Goal: Check status: Check status

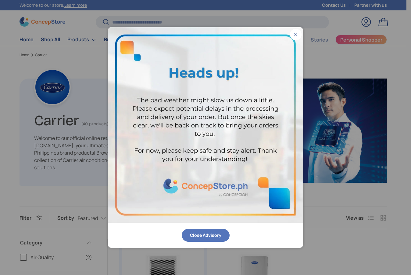
click at [267, 242] on div "Close Advisory" at bounding box center [205, 234] width 195 height 25
click at [297, 34] on button "Close" at bounding box center [296, 35] width 12 height 12
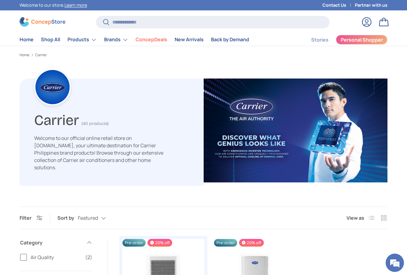
click at [368, 21] on link "Log in" at bounding box center [366, 21] width 13 height 13
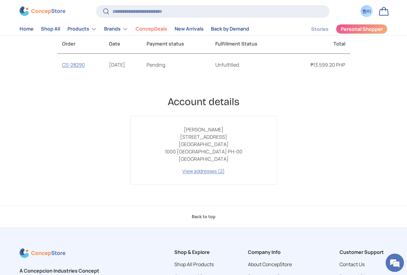
scroll to position [92, 0]
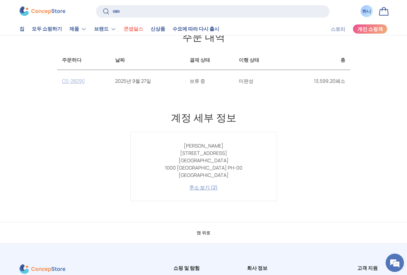
click at [77, 80] on font "CS-28290" at bounding box center [73, 80] width 23 height 7
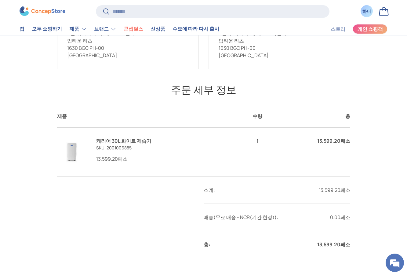
scroll to position [61, 0]
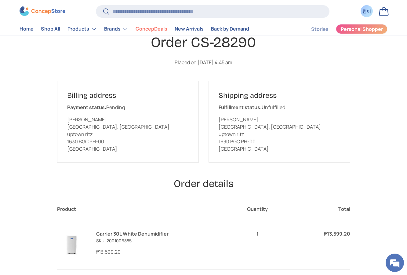
click at [301, 64] on p "Placed on [DATE] 4:45 am" at bounding box center [203, 62] width 293 height 7
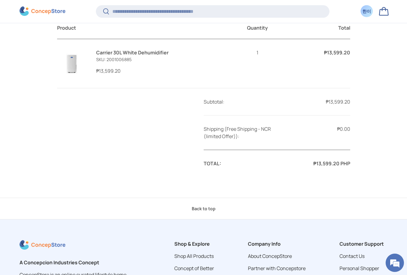
scroll to position [249, 0]
